Goal: Check status: Check status

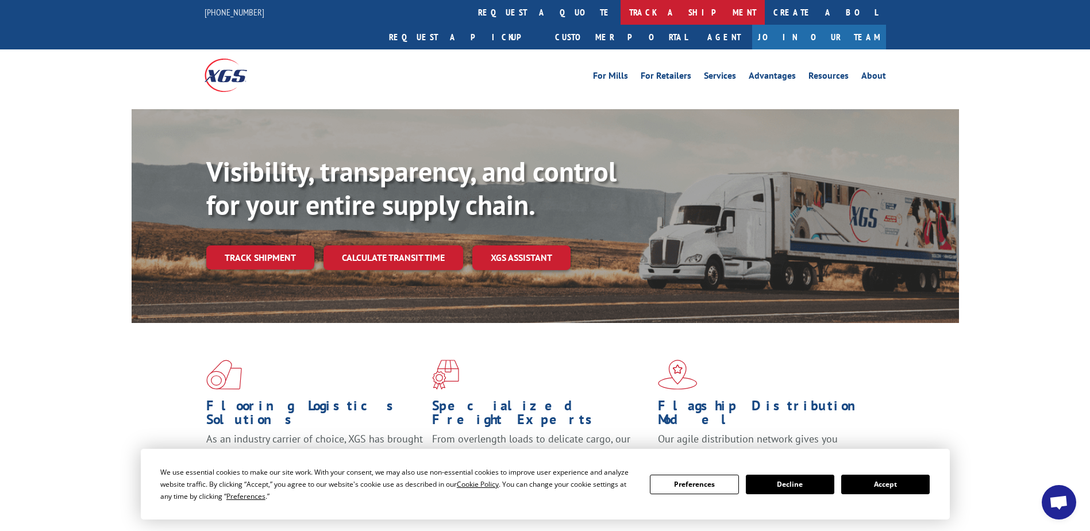
click at [621, 10] on link "track a shipment" at bounding box center [693, 12] width 144 height 25
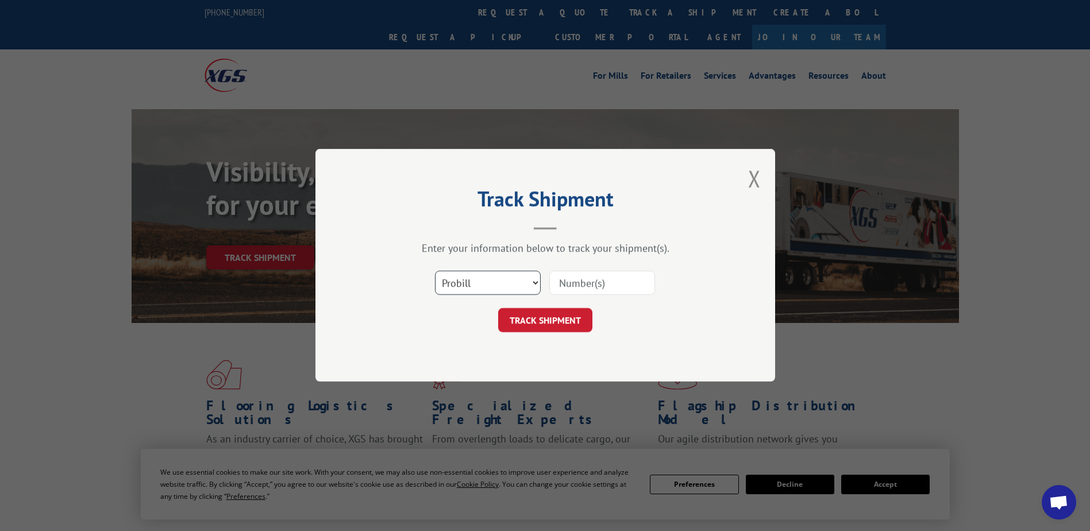
click at [517, 287] on select "Select category... Probill BOL PO" at bounding box center [488, 283] width 106 height 24
select select "bol"
click at [435, 271] on select "Select category... Probill BOL PO" at bounding box center [488, 283] width 106 height 24
drag, startPoint x: 564, startPoint y: 284, endPoint x: 562, endPoint y: 303, distance: 19.2
click at [564, 284] on input at bounding box center [602, 283] width 106 height 24
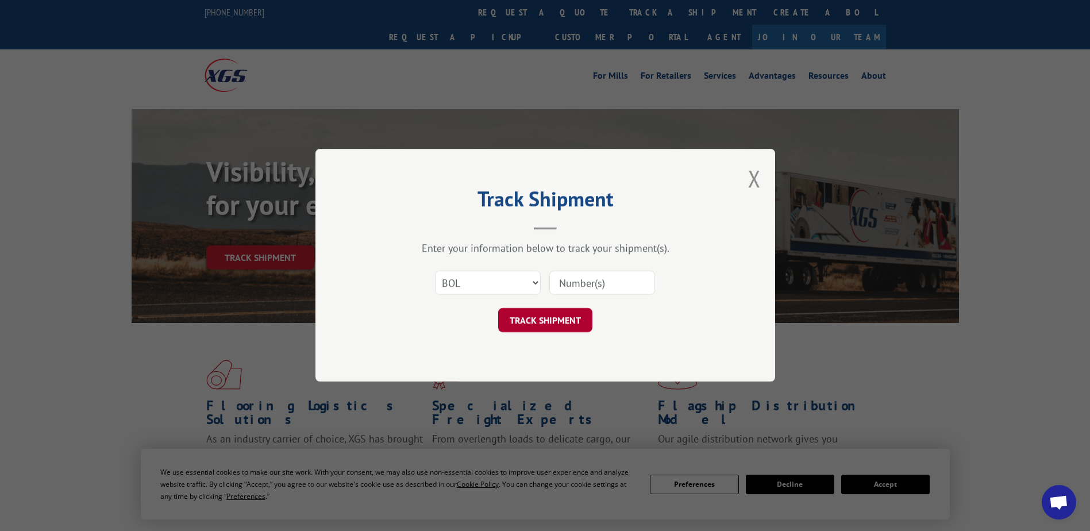
paste input "5513409"
type input "5513409"
click at [560, 317] on button "TRACK SHIPMENT" at bounding box center [545, 321] width 94 height 24
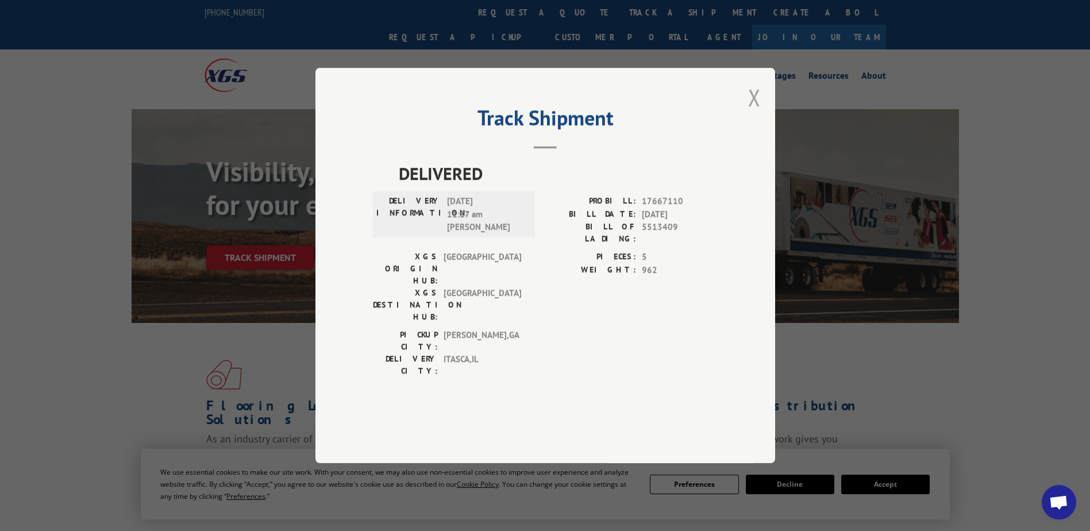
click at [751, 113] on button "Close modal" at bounding box center [754, 97] width 13 height 30
